Goal: Task Accomplishment & Management: Complete application form

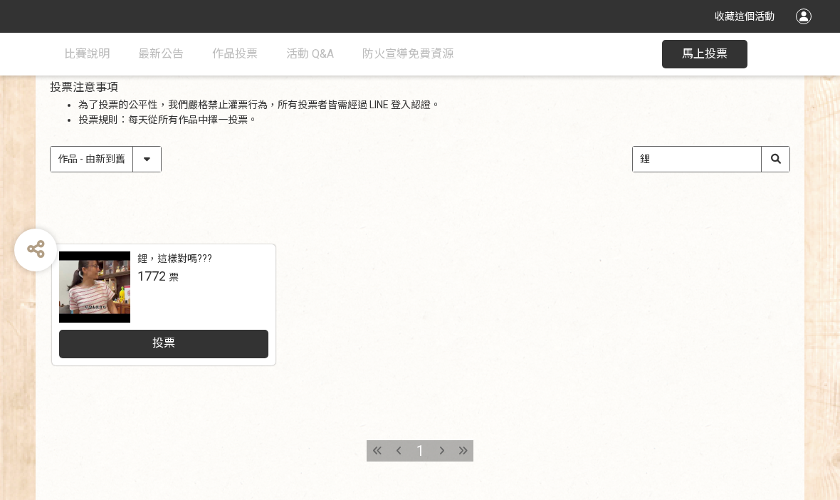
scroll to position [209, 0]
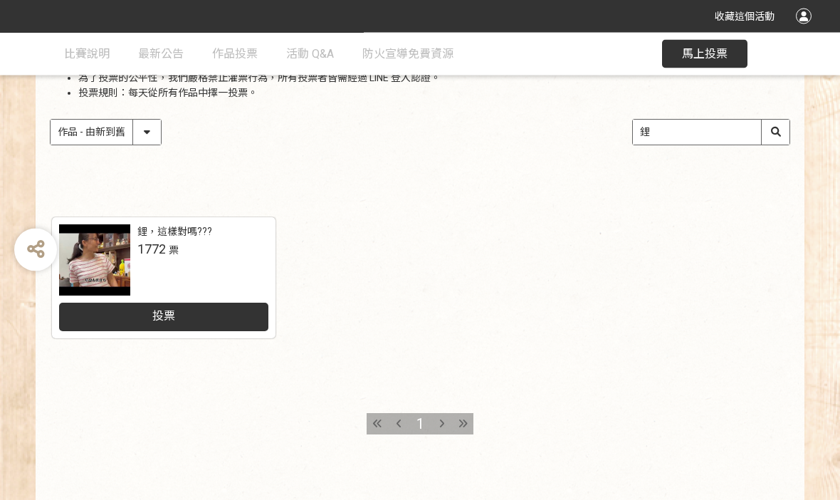
click at [224, 314] on div "投票" at bounding box center [164, 317] width 210 height 28
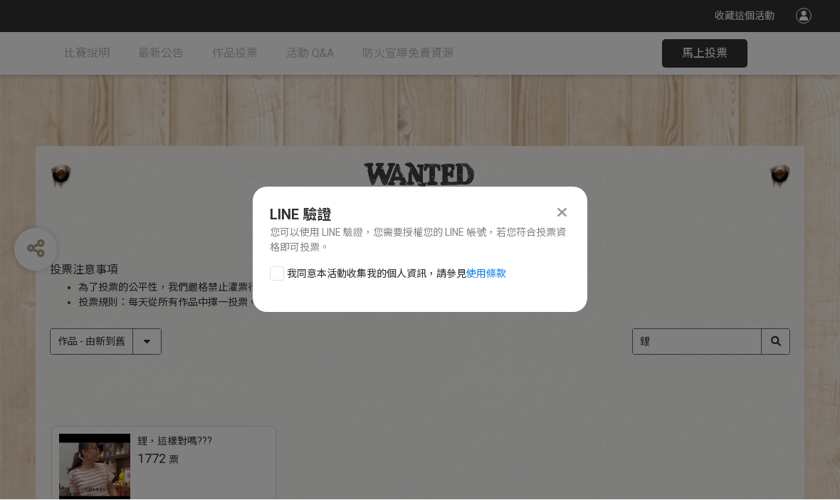
click at [280, 270] on div at bounding box center [277, 274] width 14 height 14
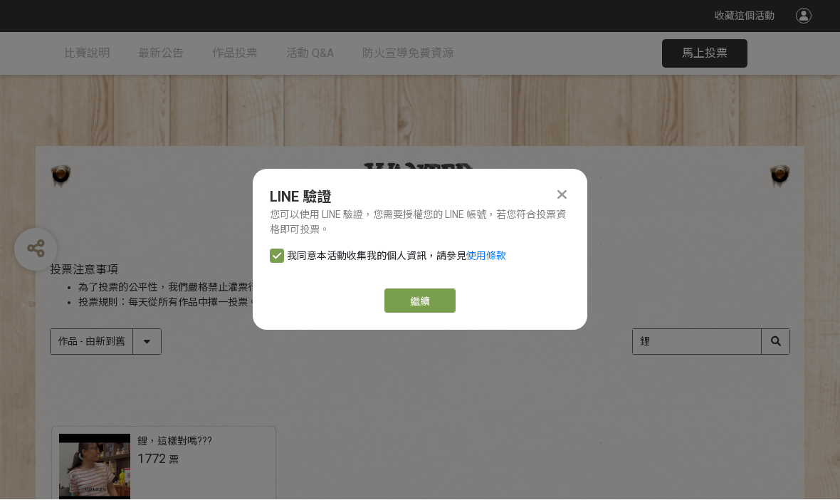
checkbox input "true"
click at [426, 305] on link "繼續" at bounding box center [419, 301] width 71 height 24
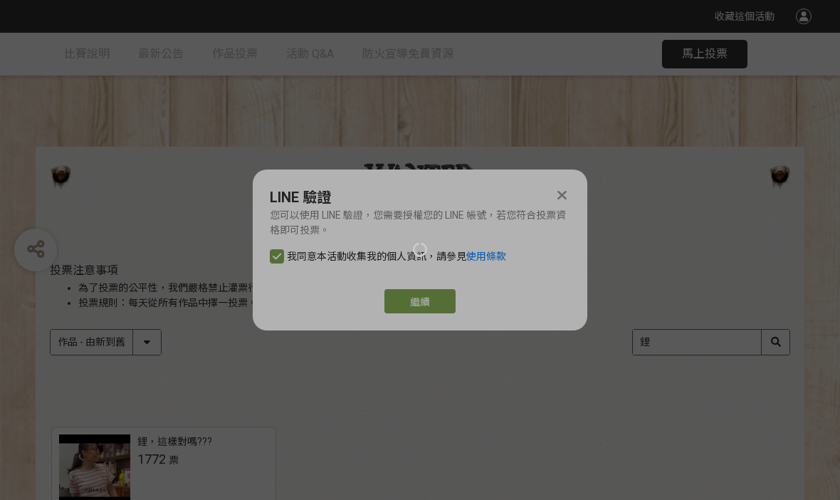
click at [415, 297] on div at bounding box center [420, 250] width 840 height 500
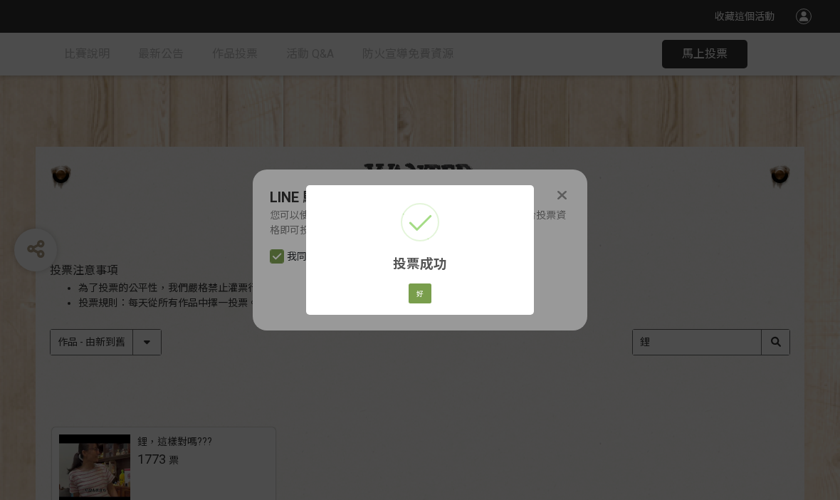
click at [423, 299] on button "好" at bounding box center [419, 293] width 23 height 20
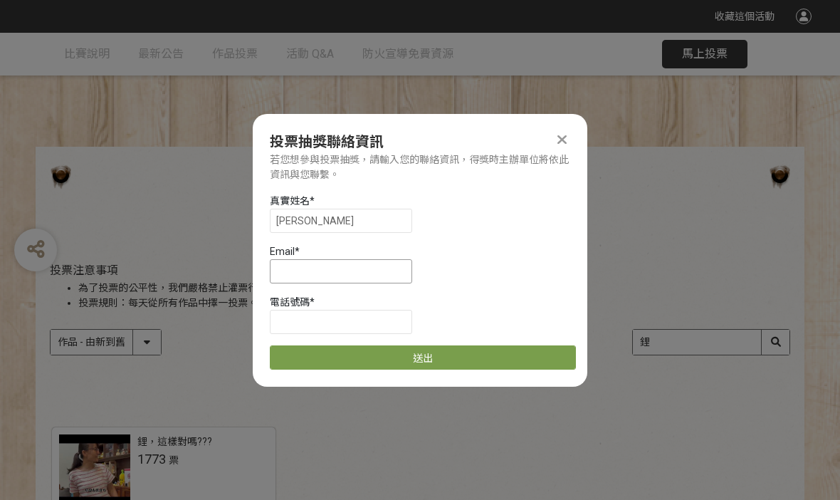
click at [387, 278] on input at bounding box center [341, 271] width 142 height 24
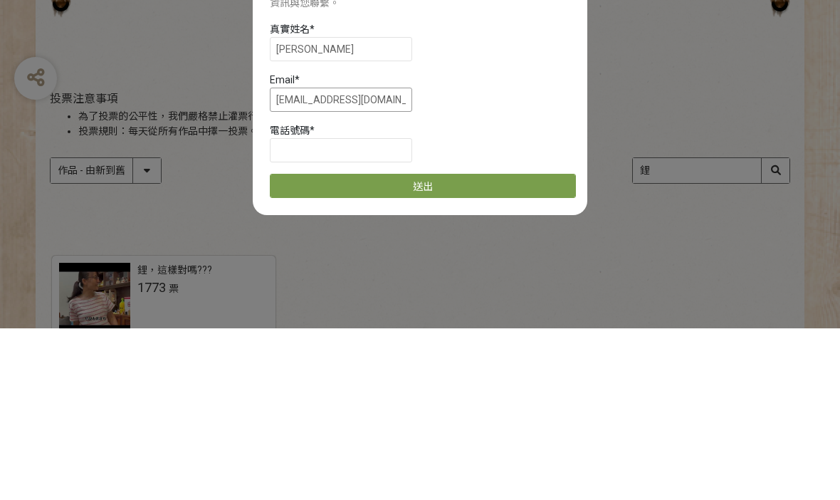
type input "[EMAIL_ADDRESS][DOMAIN_NAME]"
click at [330, 310] on input at bounding box center [341, 322] width 142 height 24
type input "0933490319"
click at [477, 345] on button "送出" at bounding box center [423, 357] width 306 height 24
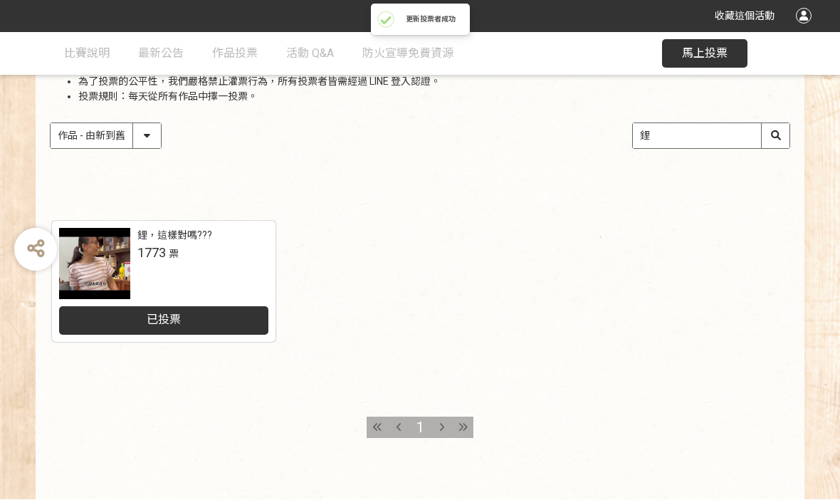
scroll to position [210, 0]
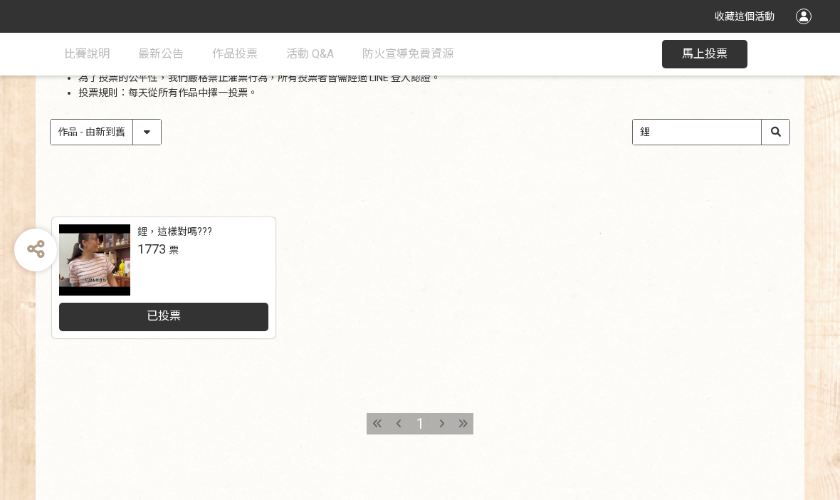
click at [702, 61] on button "馬上投票" at bounding box center [704, 54] width 85 height 28
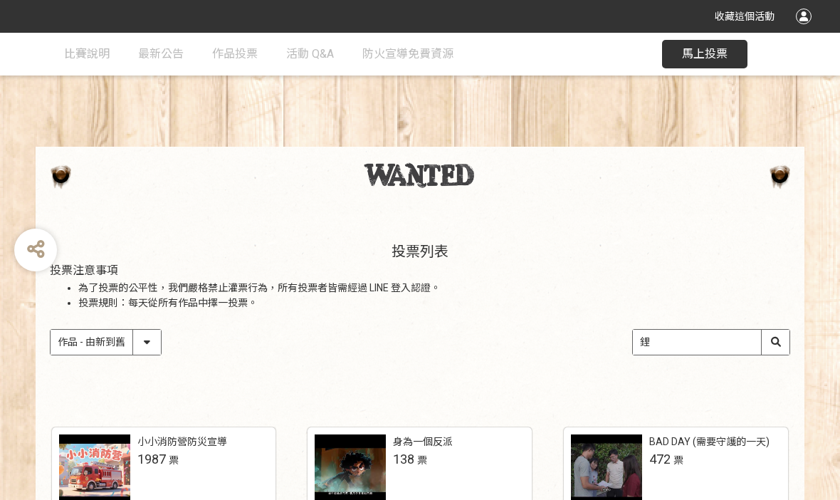
click at [713, 50] on span "馬上投票" at bounding box center [705, 54] width 46 height 14
